Goal: Task Accomplishment & Management: Manage account settings

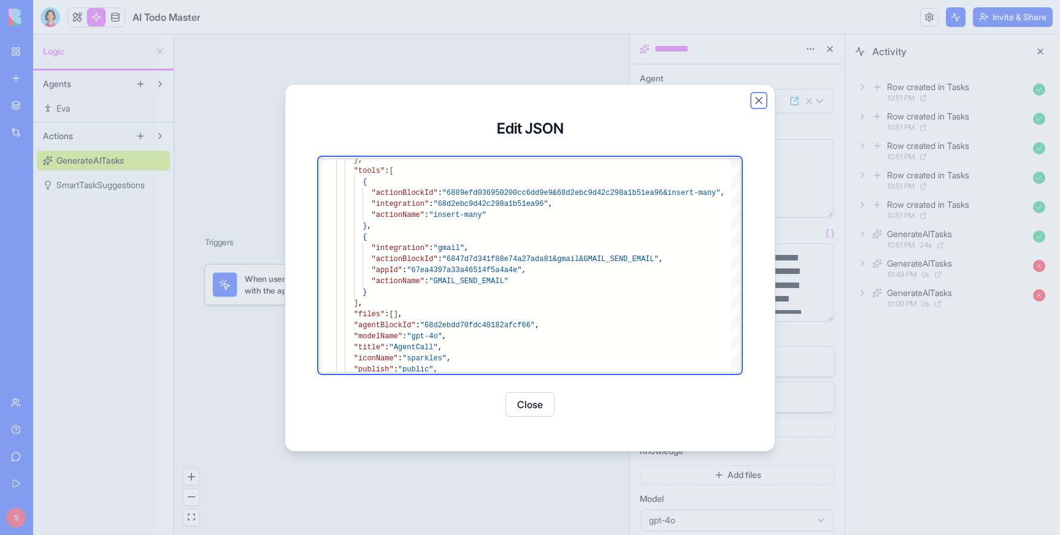
click at [757, 97] on button "Close" at bounding box center [758, 100] width 12 height 12
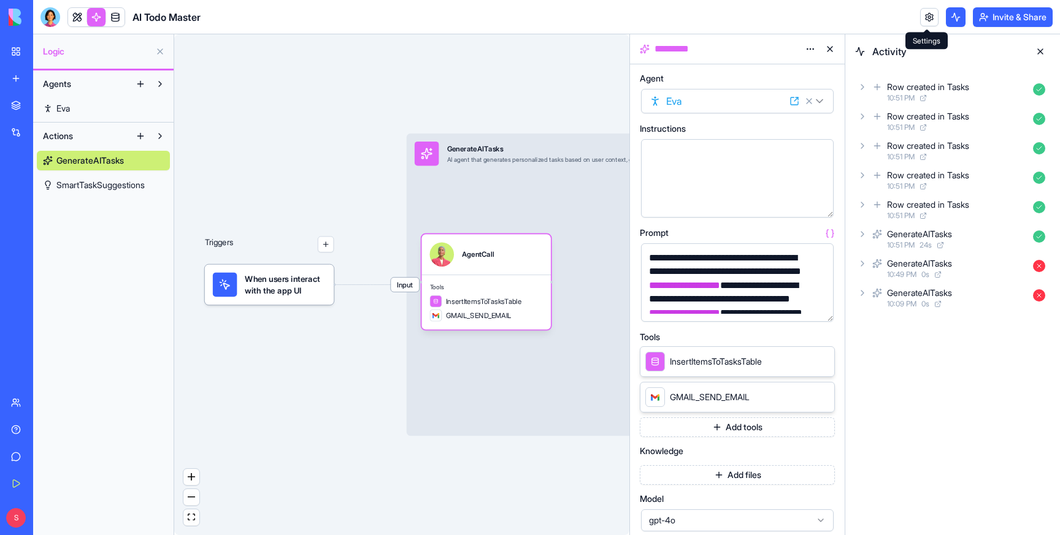
click at [928, 17] on link at bounding box center [929, 17] width 18 height 18
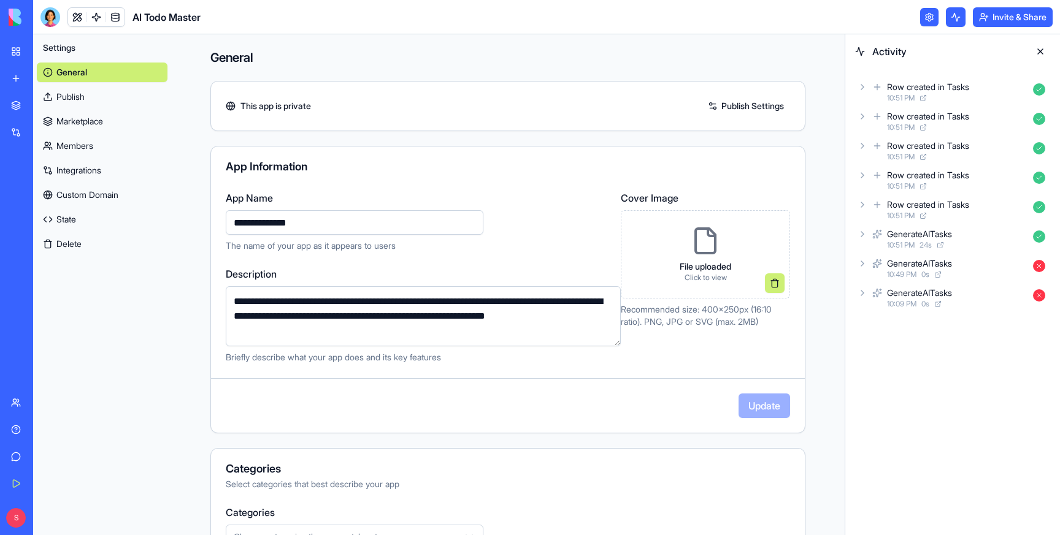
click at [67, 248] on button "Delete" at bounding box center [102, 244] width 131 height 20
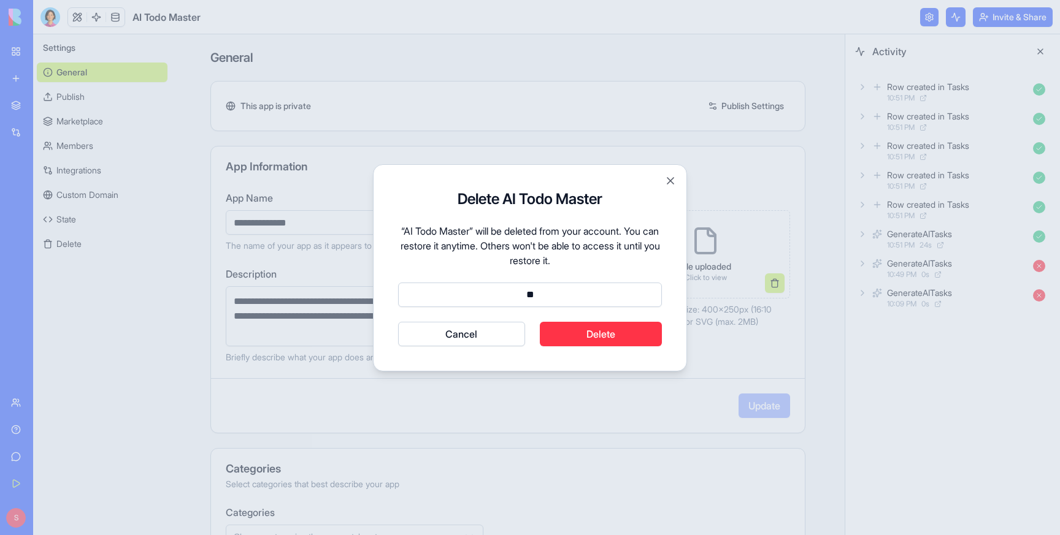
type input "*"
type input "******"
click at [398, 322] on button "Cancel" at bounding box center [461, 334] width 127 height 25
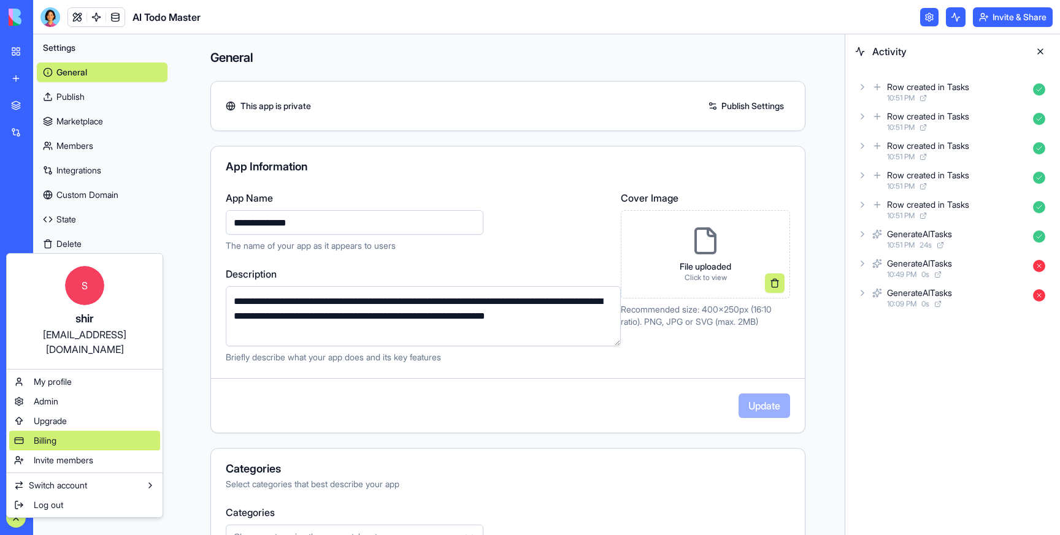
click at [42, 435] on span "Billing" at bounding box center [45, 441] width 23 height 12
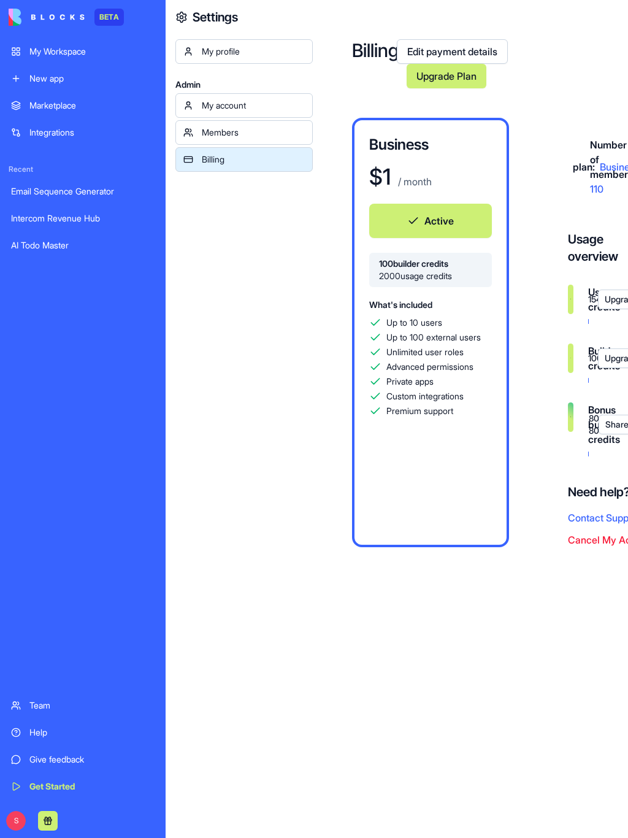
click at [240, 134] on div "Members" at bounding box center [253, 132] width 103 height 12
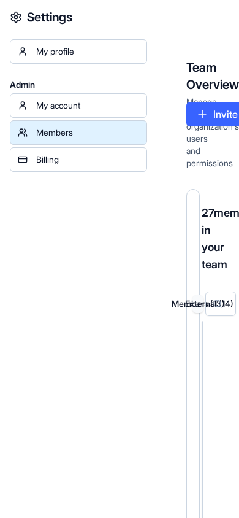
click at [71, 167] on link "Billing" at bounding box center [78, 159] width 137 height 25
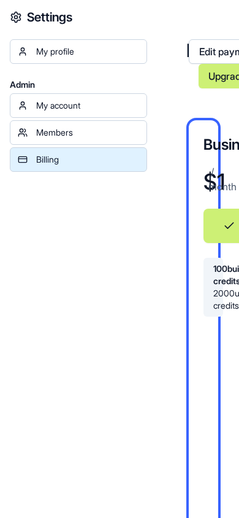
click at [67, 101] on div "My account" at bounding box center [87, 105] width 103 height 12
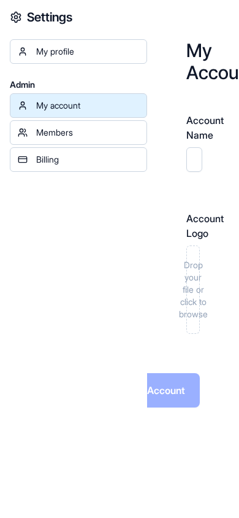
click at [49, 58] on link "My profile" at bounding box center [78, 51] width 137 height 25
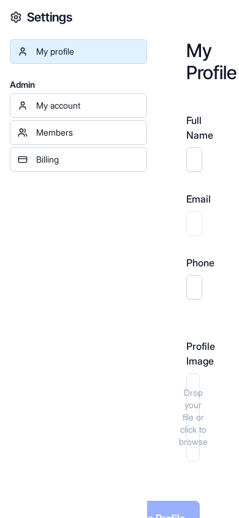
click at [63, 131] on div "Members" at bounding box center [87, 132] width 103 height 12
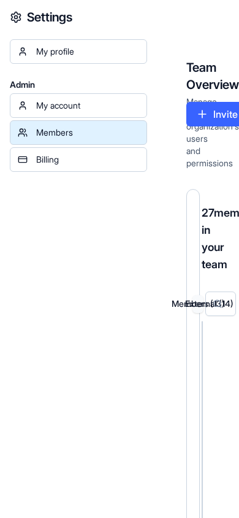
click at [67, 156] on div "Billing" at bounding box center [87, 159] width 103 height 12
